Goal: Find specific page/section: Find specific page/section

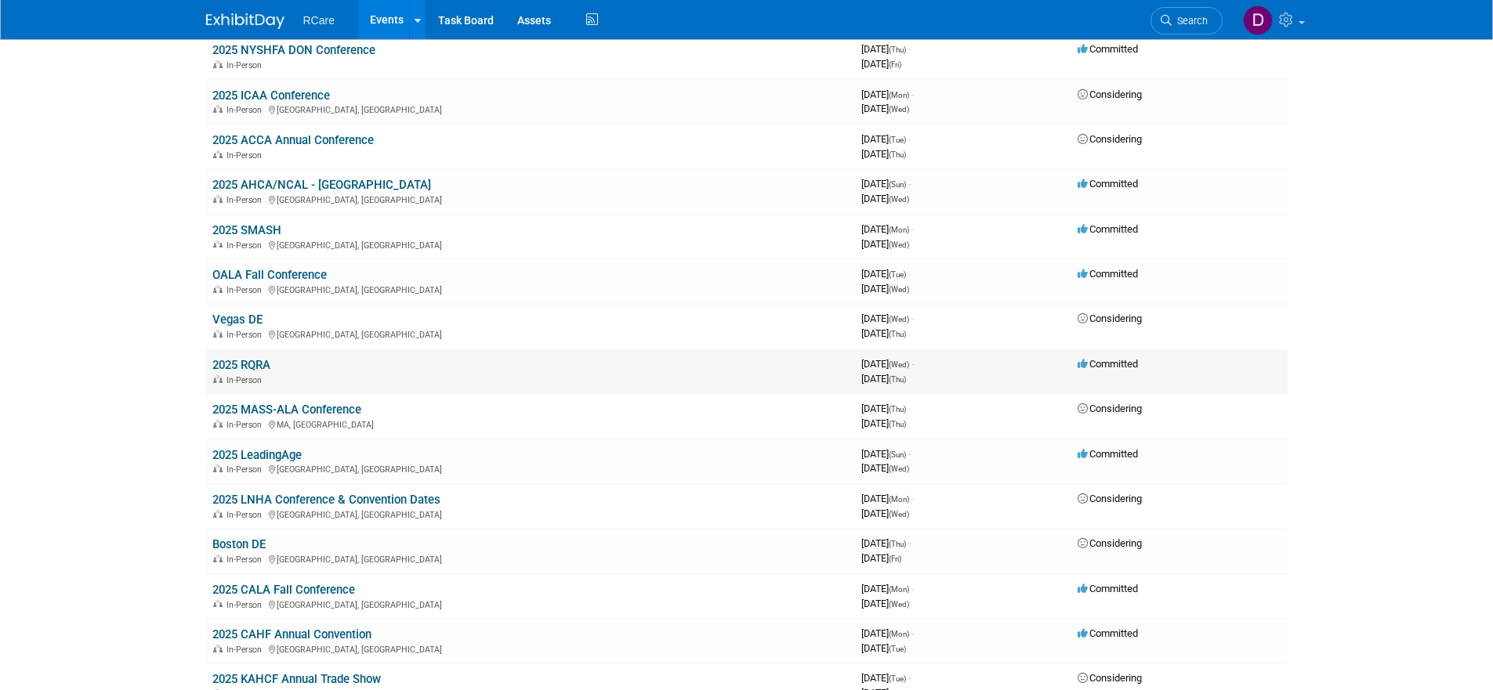
scroll to position [541, 0]
click at [266, 447] on link "2025 LeadingAge" at bounding box center [256, 454] width 89 height 14
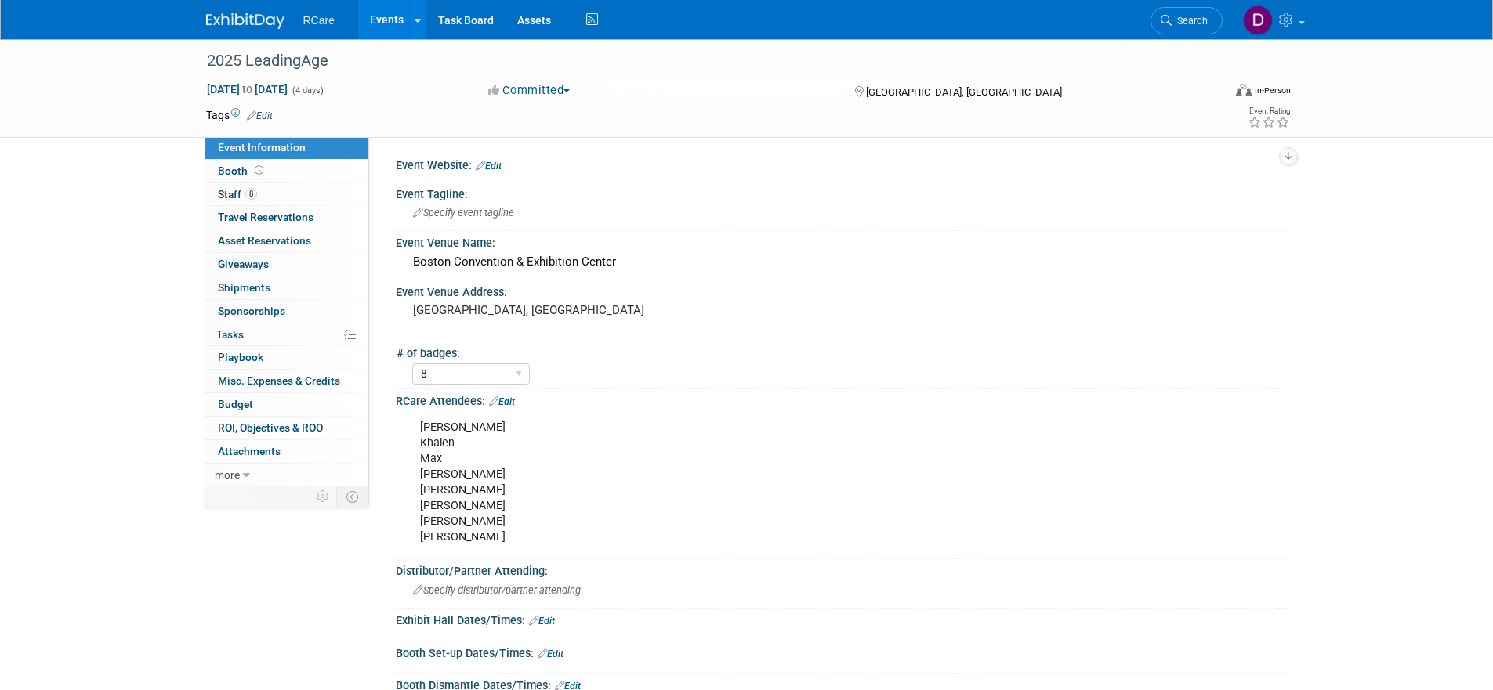
select select "8"
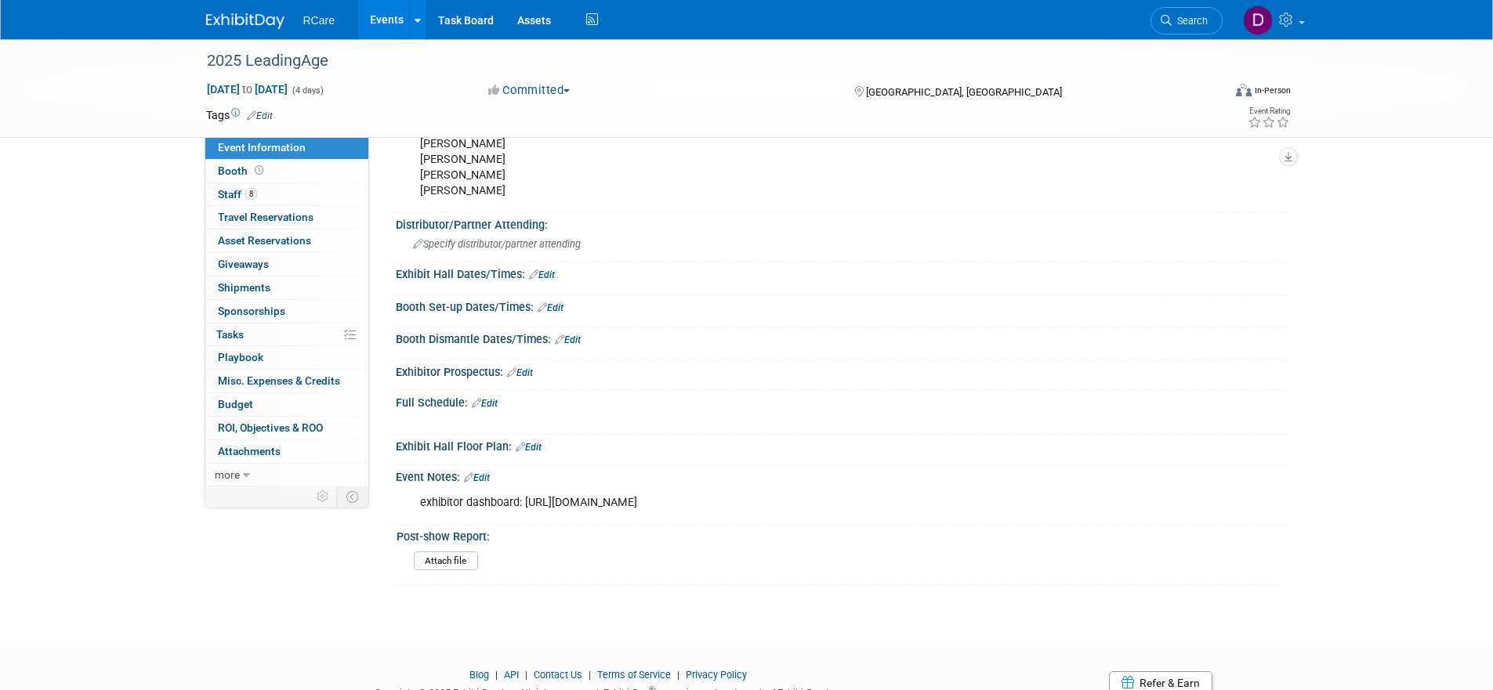
scroll to position [352, 0]
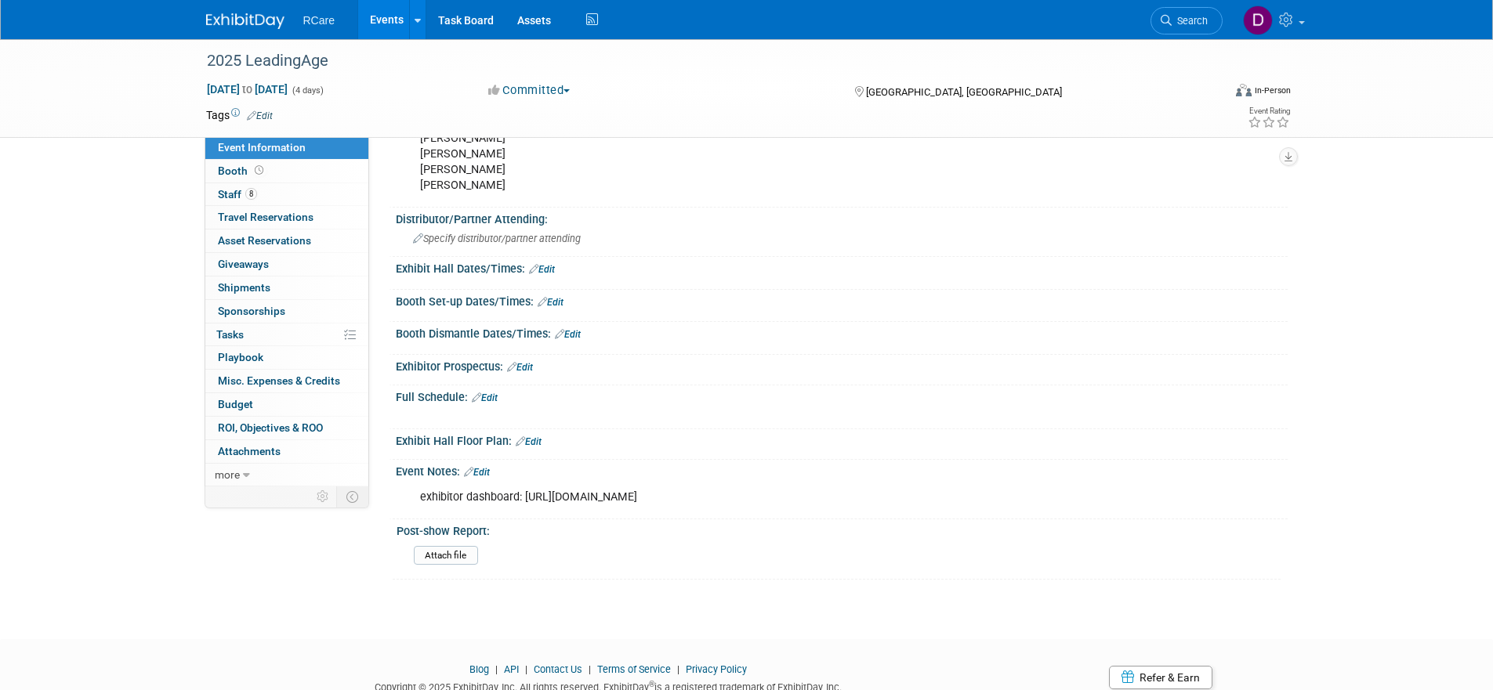
drag, startPoint x: 530, startPoint y: 484, endPoint x: 827, endPoint y: 622, distance: 327.8
click at [862, 513] on div "exhibitor dashboard: https://links.mapyourshow.com/ls/click?upn=u001.HYcsm49SDi…" at bounding box center [762, 497] width 706 height 31
drag, startPoint x: 512, startPoint y: 479, endPoint x: 829, endPoint y: 602, distance: 339.7
click at [918, 514] on div "exhibitor dashboard: https://links.mapyourshow.com/ls/click?upn=u001.HYcsm49SDi…" at bounding box center [762, 498] width 706 height 31
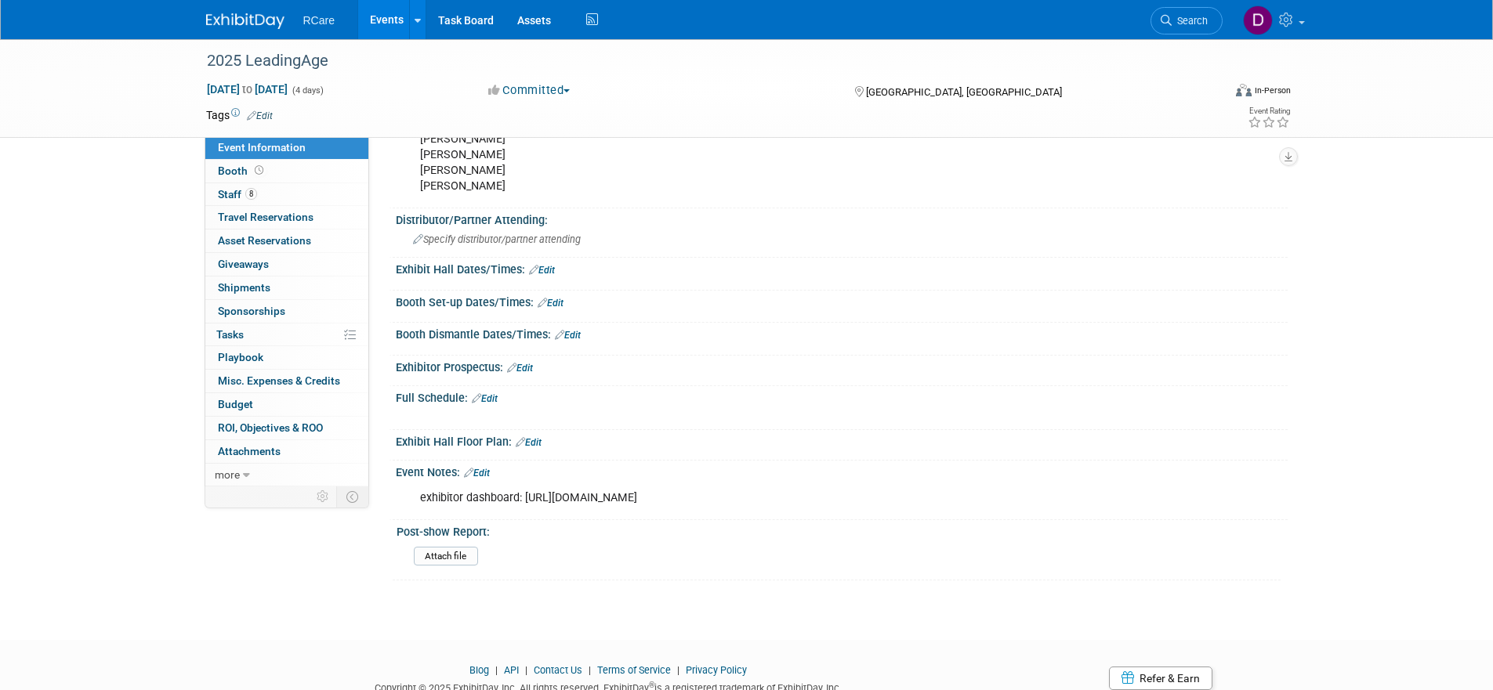
click at [516, 486] on div "exhibitor dashboard: https://links.mapyourshow.com/ls/click?upn=u001.HYcsm49SDi…" at bounding box center [762, 498] width 706 height 31
drag, startPoint x: 522, startPoint y: 483, endPoint x: 849, endPoint y: 634, distance: 360.1
click at [862, 514] on div "exhibitor dashboard: https://links.mapyourshow.com/ls/click?upn=u001.HYcsm49SDi…" at bounding box center [762, 498] width 706 height 31
copy div "https://links.mapyourshow.com/ls/click?upn=u001.HYcsm49SDi3OVhgkrj6zu39NvMuxg6L…"
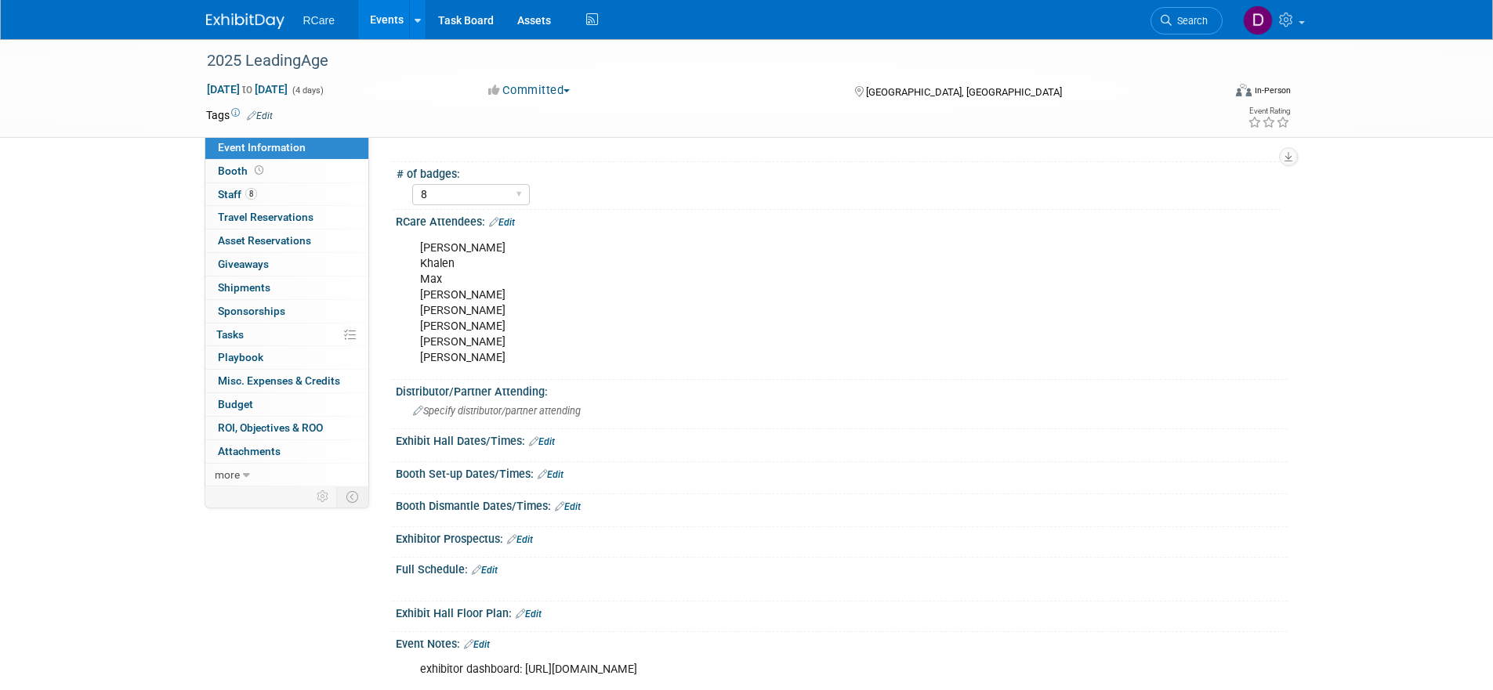
scroll to position [168, 0]
